Goal: Transaction & Acquisition: Purchase product/service

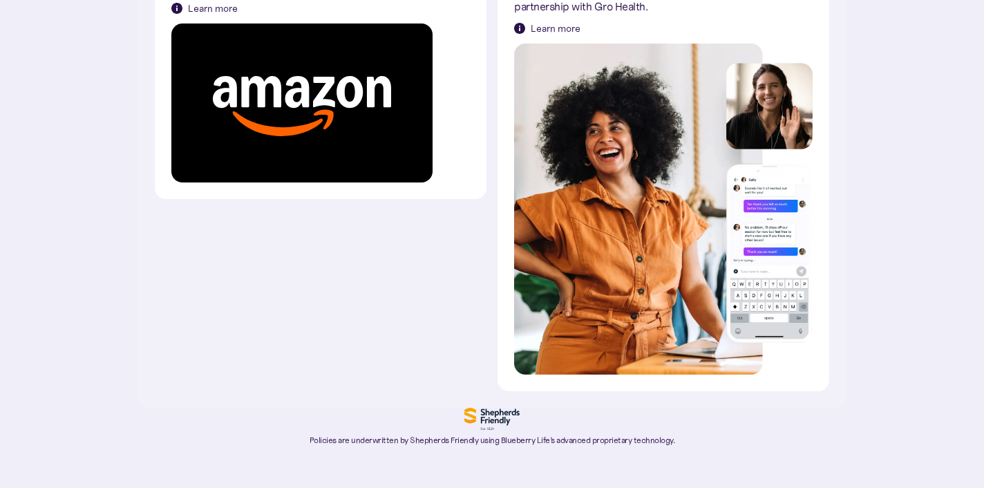
scroll to position [415, 0]
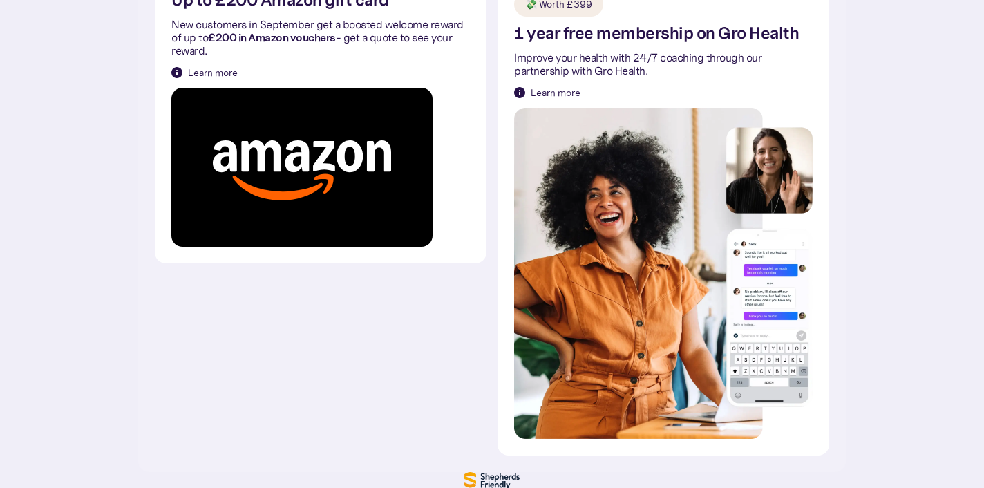
click at [210, 72] on div "Learn more" at bounding box center [213, 73] width 50 height 14
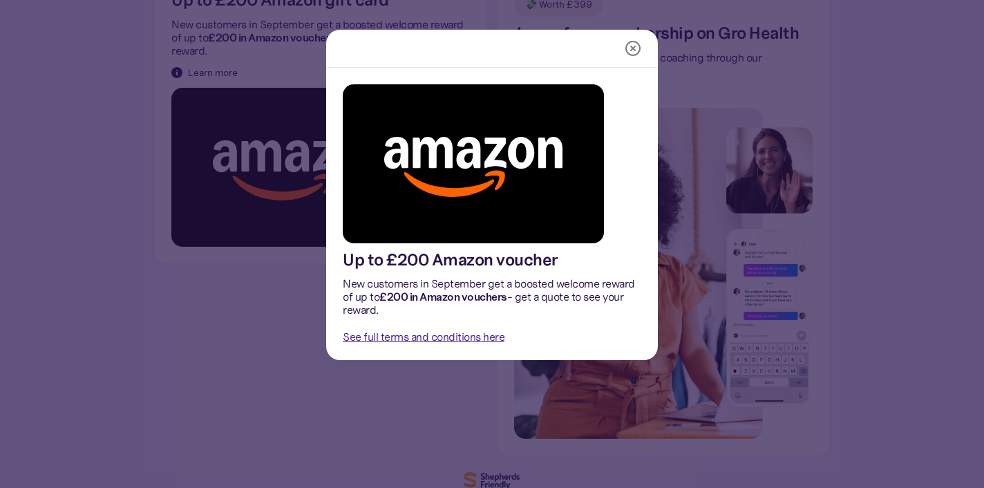
click at [427, 339] on link "See full terms and conditions here" at bounding box center [424, 337] width 162 height 14
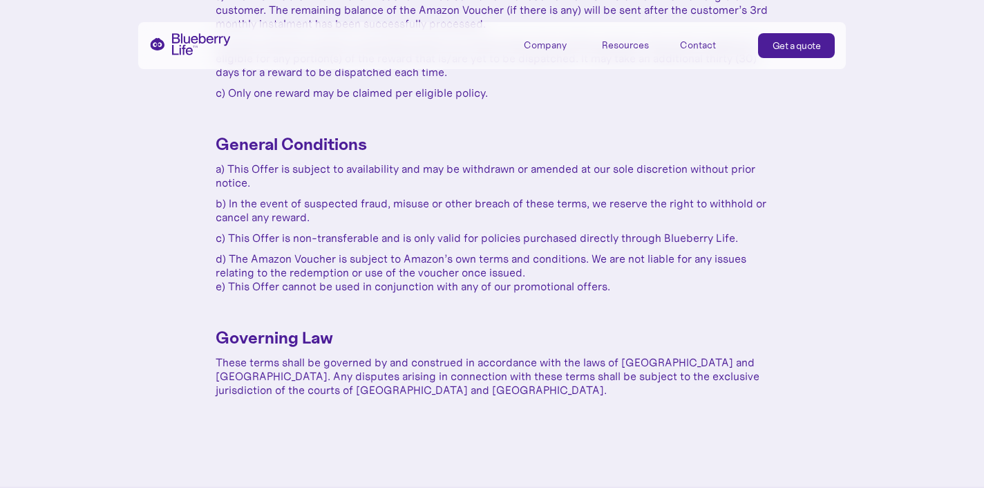
scroll to position [1453, 0]
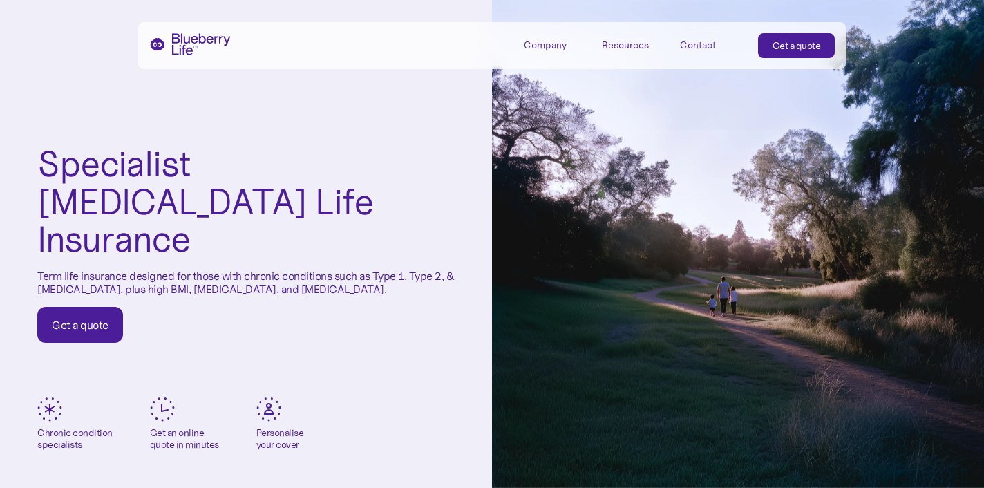
click at [807, 39] on div "Get a quote" at bounding box center [796, 46] width 48 height 14
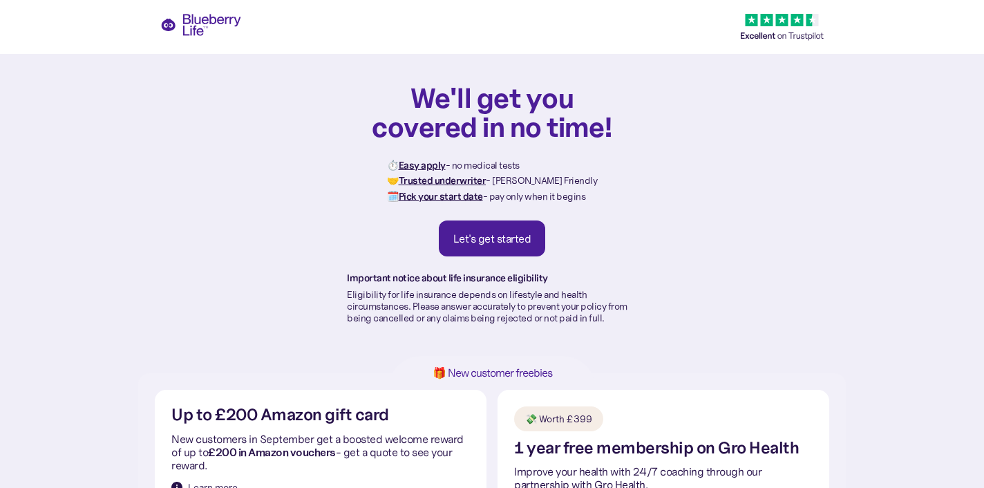
click at [497, 249] on link "Let's get started" at bounding box center [492, 238] width 107 height 36
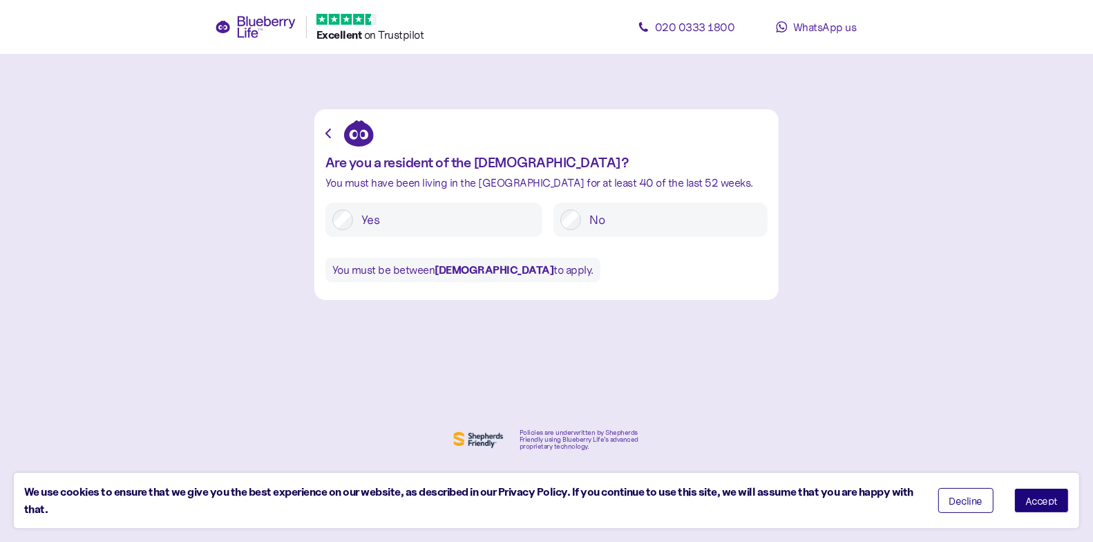
click at [804, 22] on span "WhatsApp us" at bounding box center [825, 27] width 64 height 14
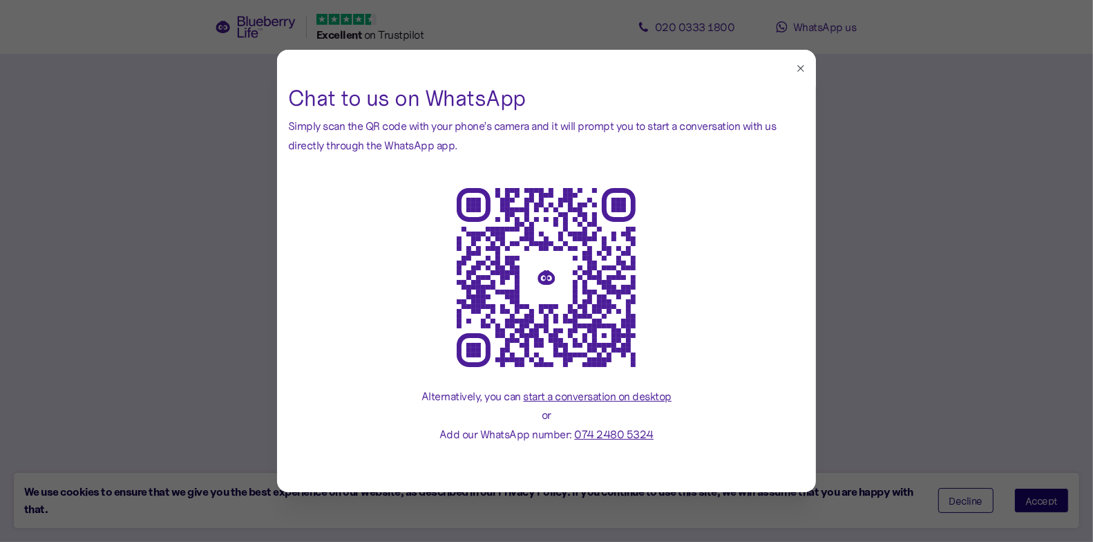
click at [582, 395] on span "start a conversation on desktop" at bounding box center [598, 396] width 149 height 14
